Goal: Check status: Check status

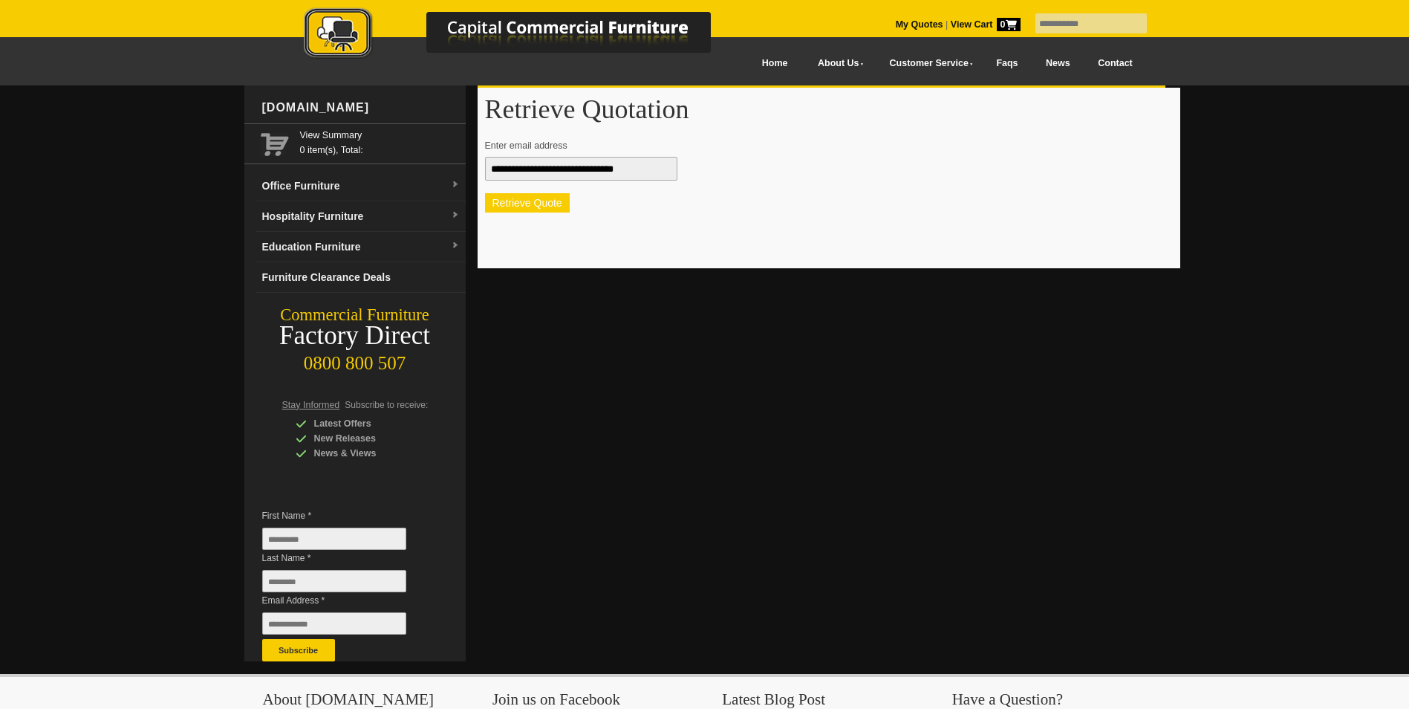
type input "**********"
click at [535, 208] on button "Retrieve Quote" at bounding box center [527, 202] width 85 height 19
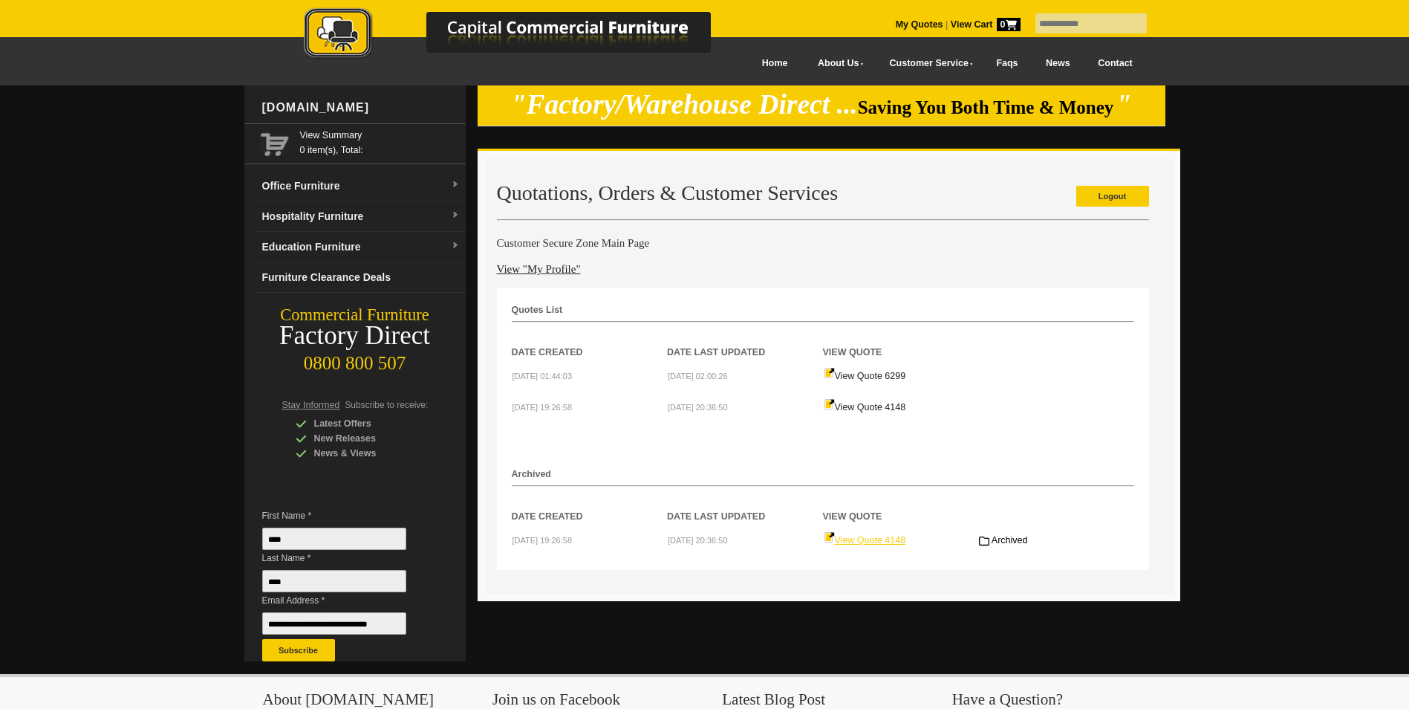
click at [855, 539] on link "View Quote 4148" at bounding box center [865, 540] width 82 height 10
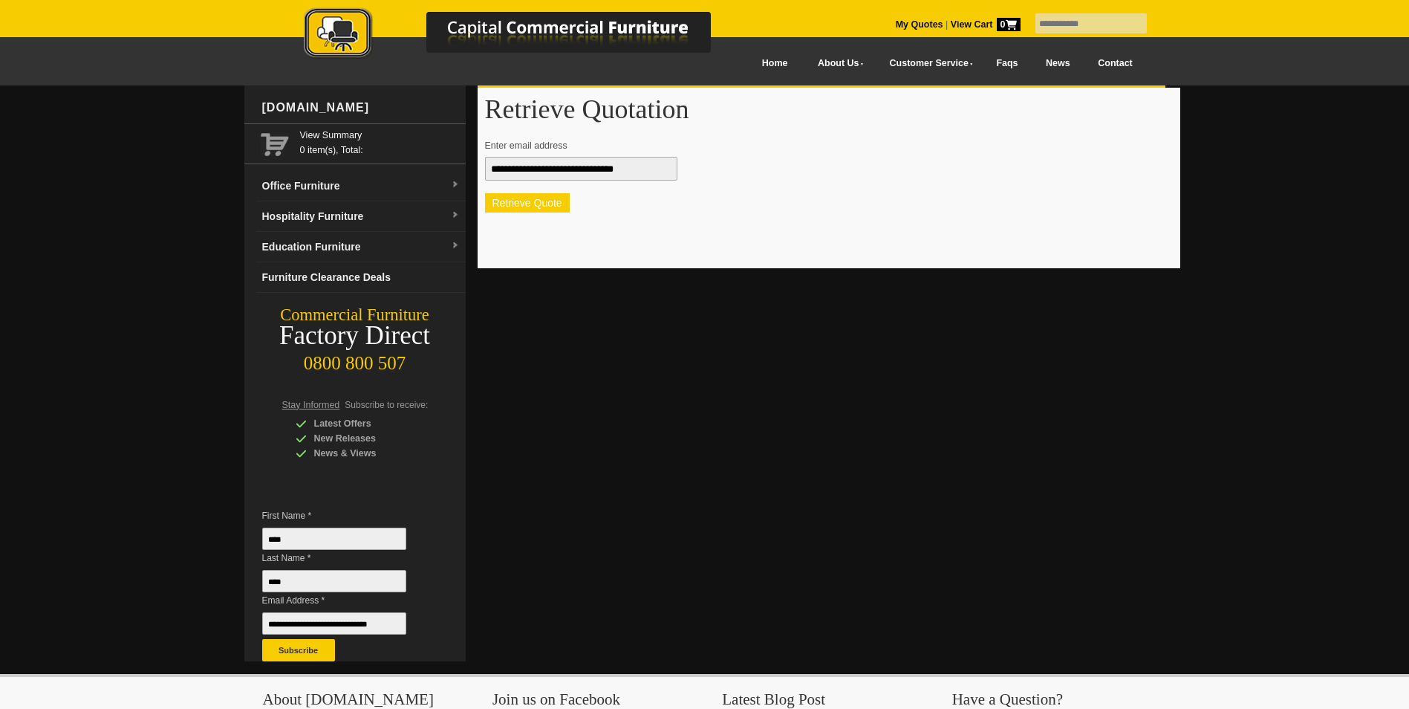
click at [516, 206] on button "Retrieve Quote" at bounding box center [527, 202] width 85 height 19
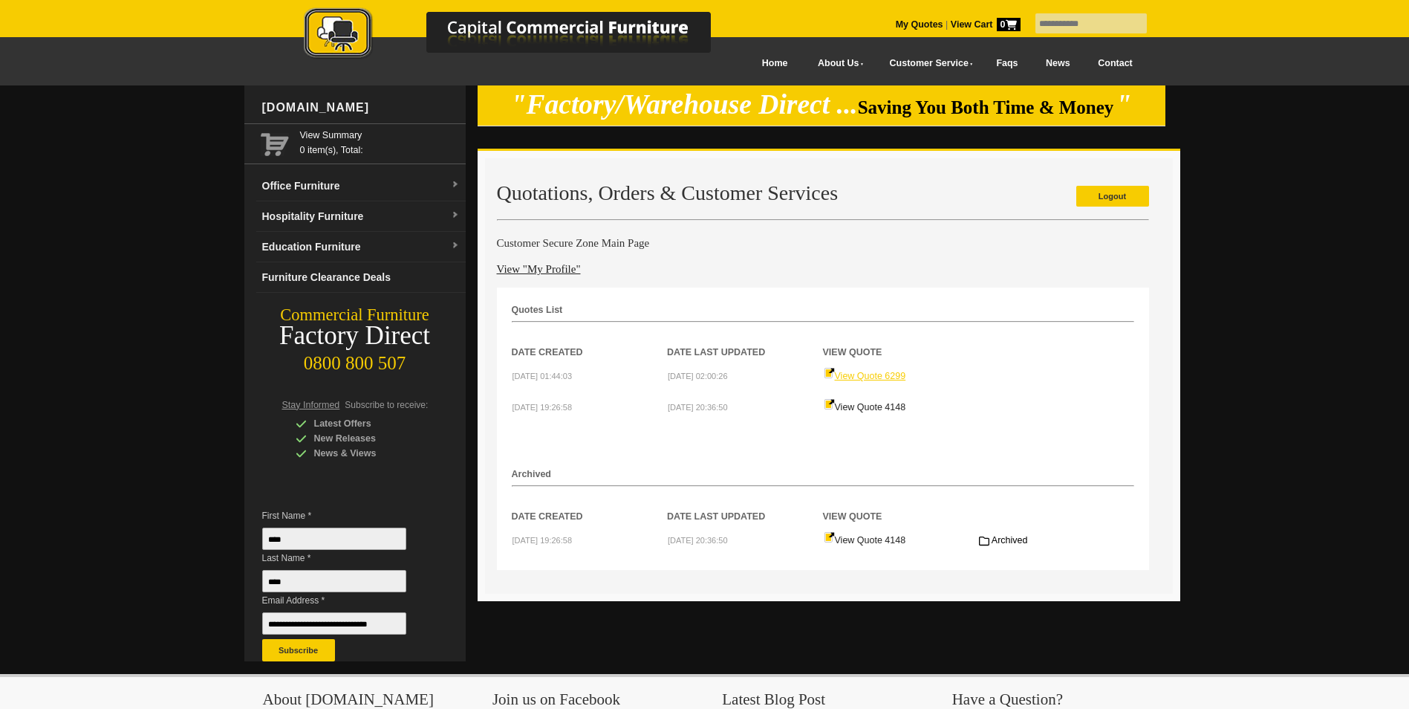
click at [875, 379] on link "View Quote 6299" at bounding box center [865, 376] width 82 height 10
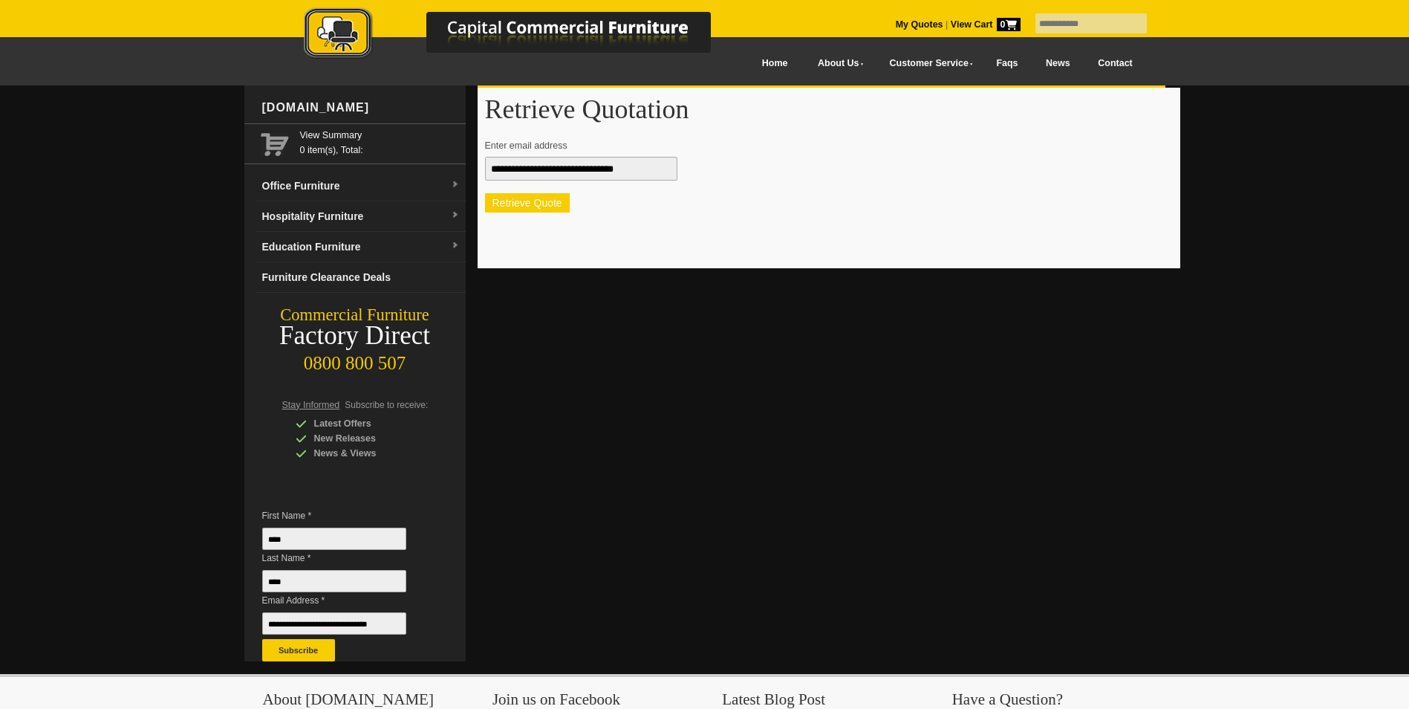
click at [528, 200] on button "Retrieve Quote" at bounding box center [527, 202] width 85 height 19
